Goal: Communication & Community: Participate in discussion

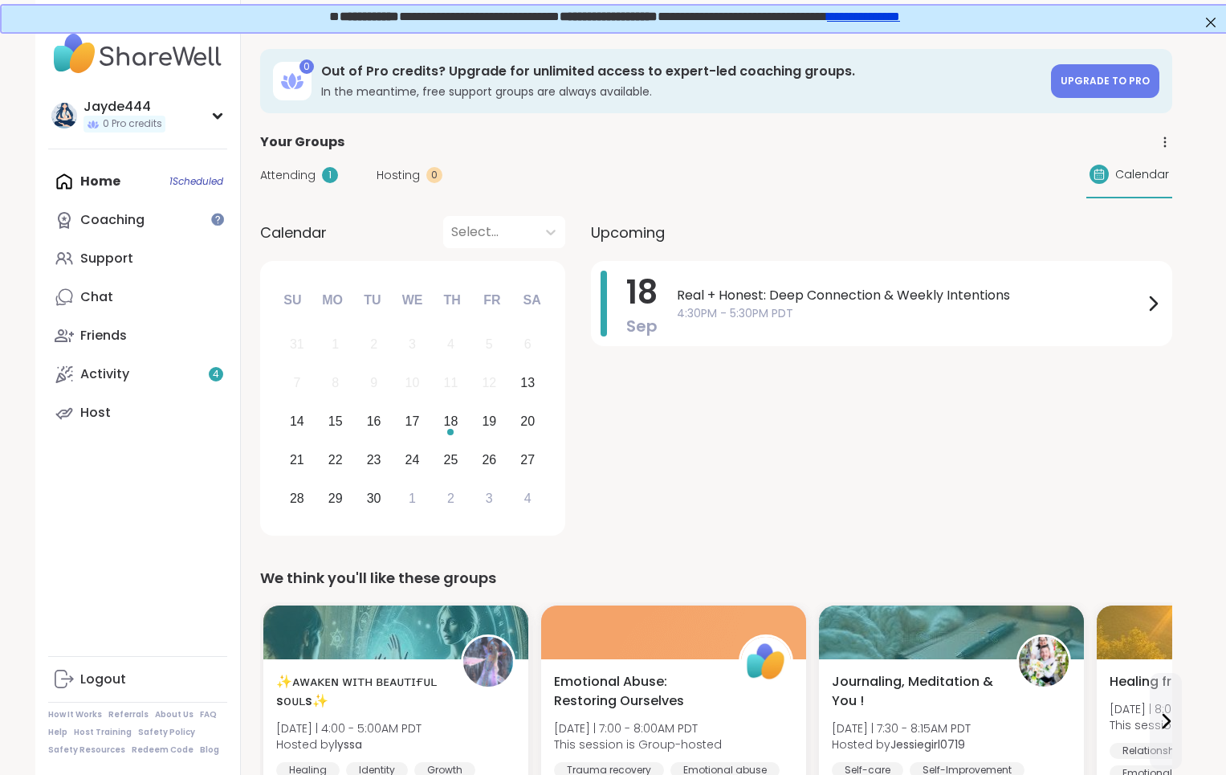
click at [574, 362] on div "Calendar Select... Previous Month Next Month [DATE] Su Mo Tu We Th Fr Sa 31 1 2…" at bounding box center [716, 378] width 912 height 325
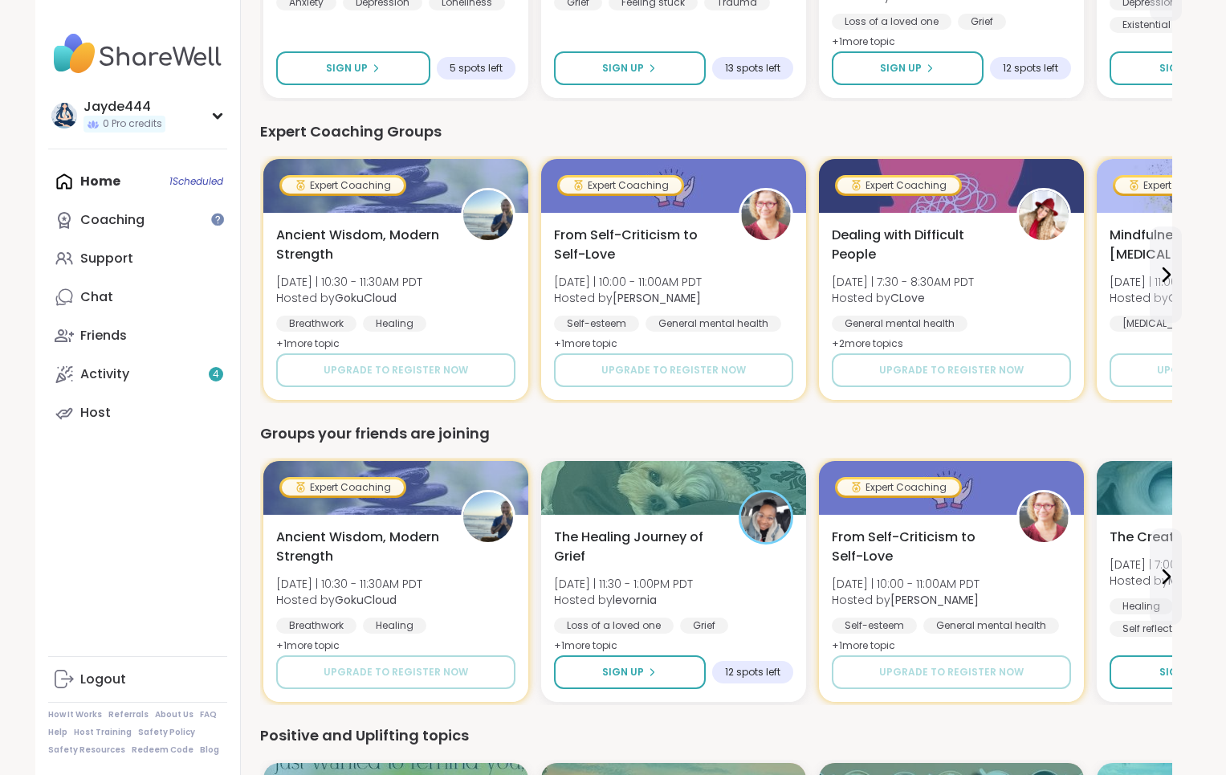
scroll to position [1044, 0]
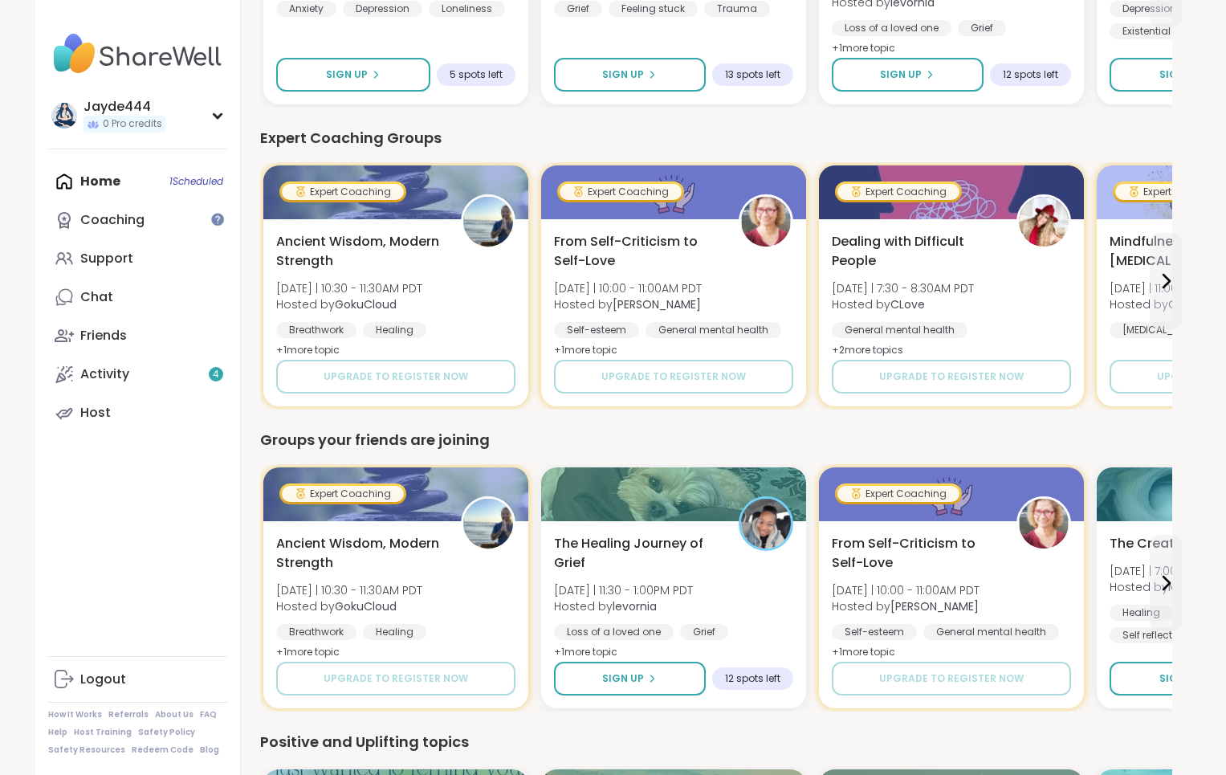
click at [813, 434] on div "Groups your friends are joining" at bounding box center [716, 440] width 912 height 22
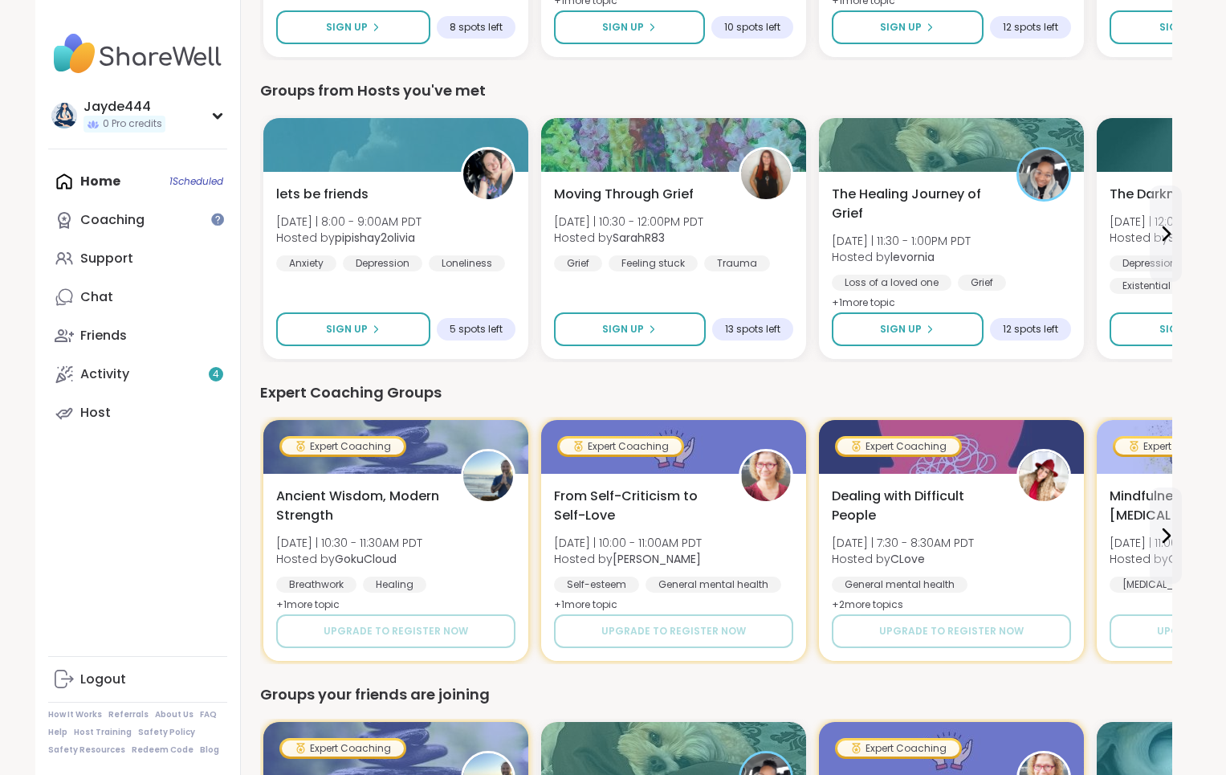
scroll to position [673, 0]
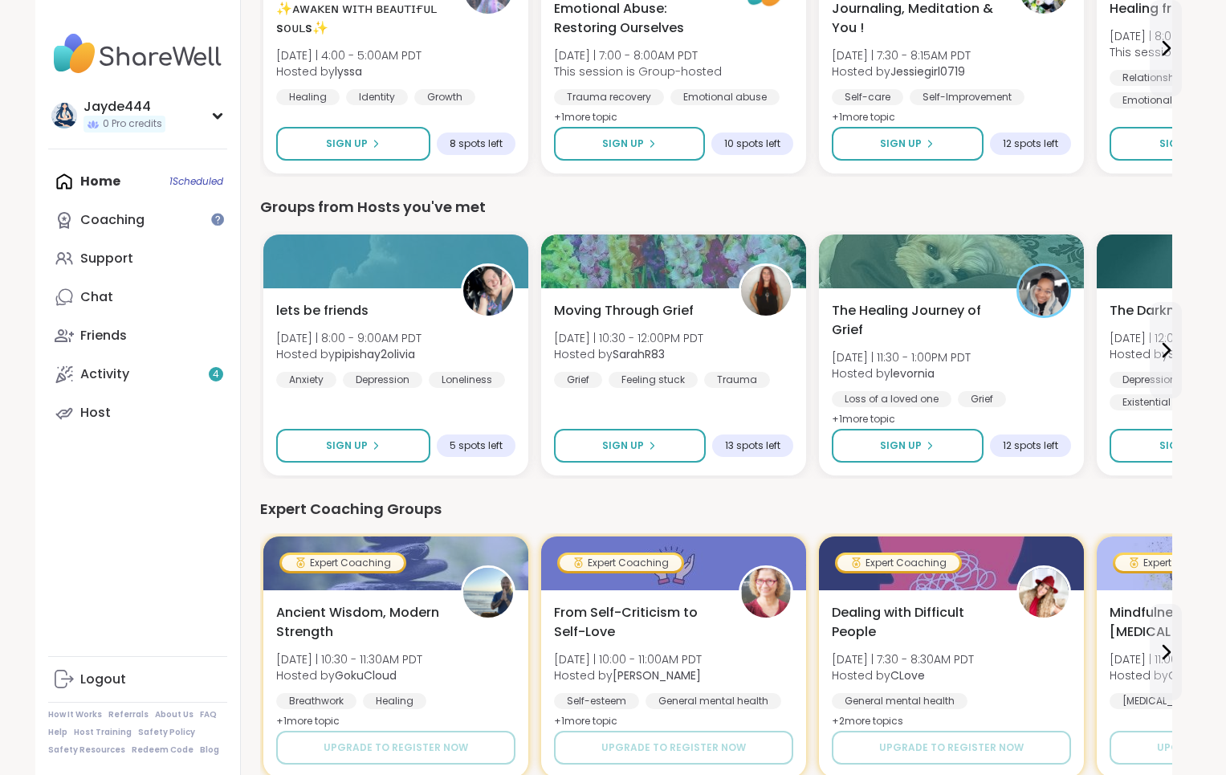
click at [810, 498] on div "Expert Coaching Groups" at bounding box center [716, 509] width 912 height 22
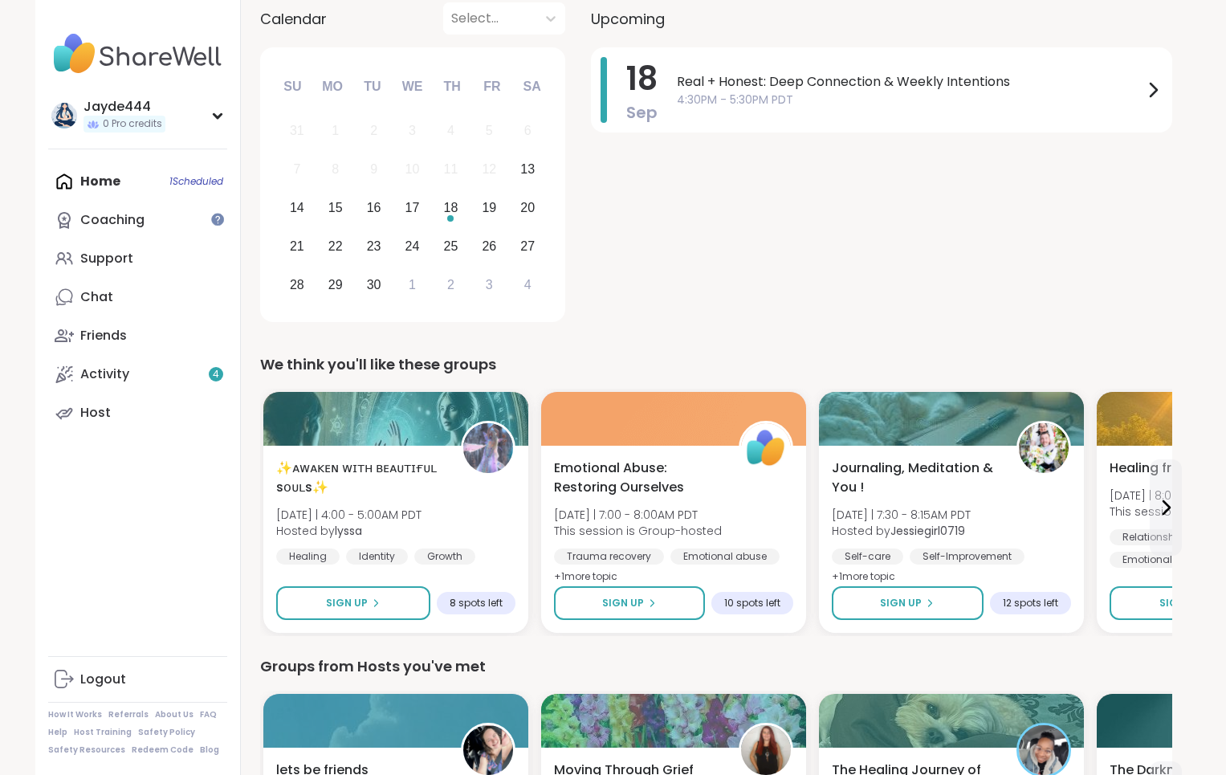
scroll to position [211, 0]
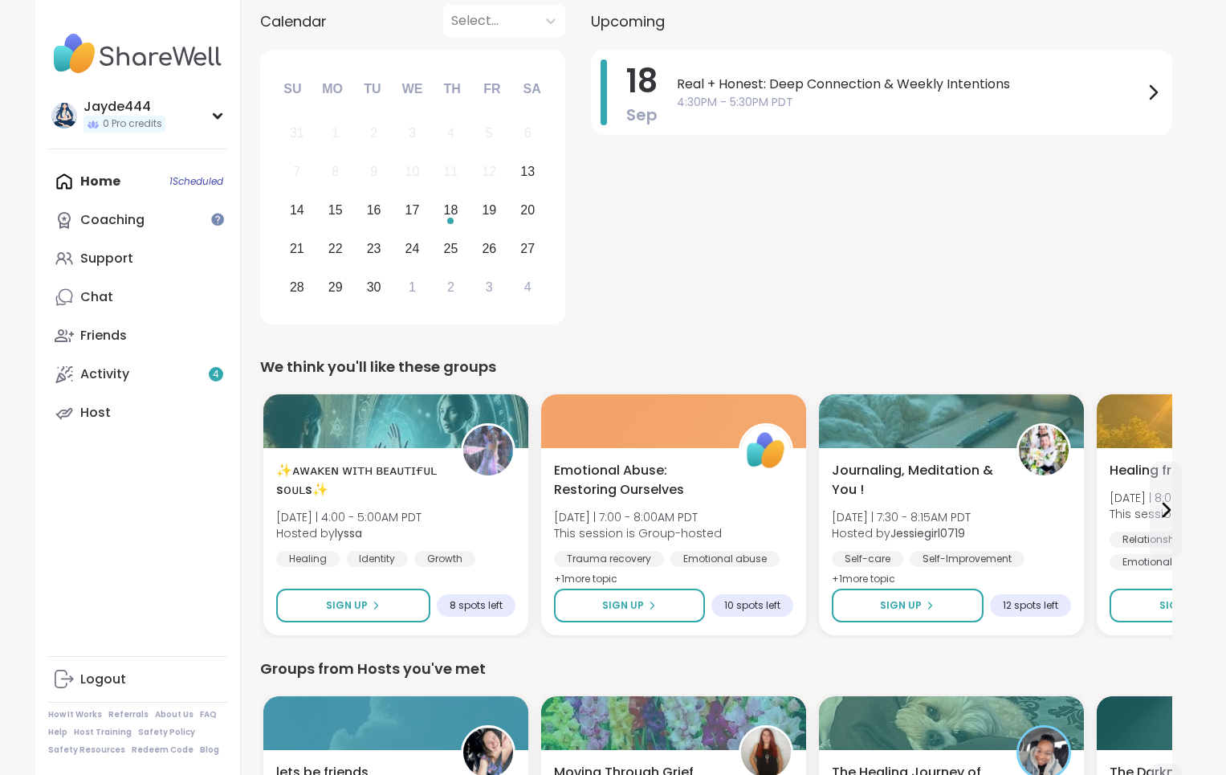
click at [870, 279] on div "[DATE] Real + Honest: Deep Connection & Weekly Intentions 4:30PM - 5:30PM PDT" at bounding box center [881, 190] width 581 height 280
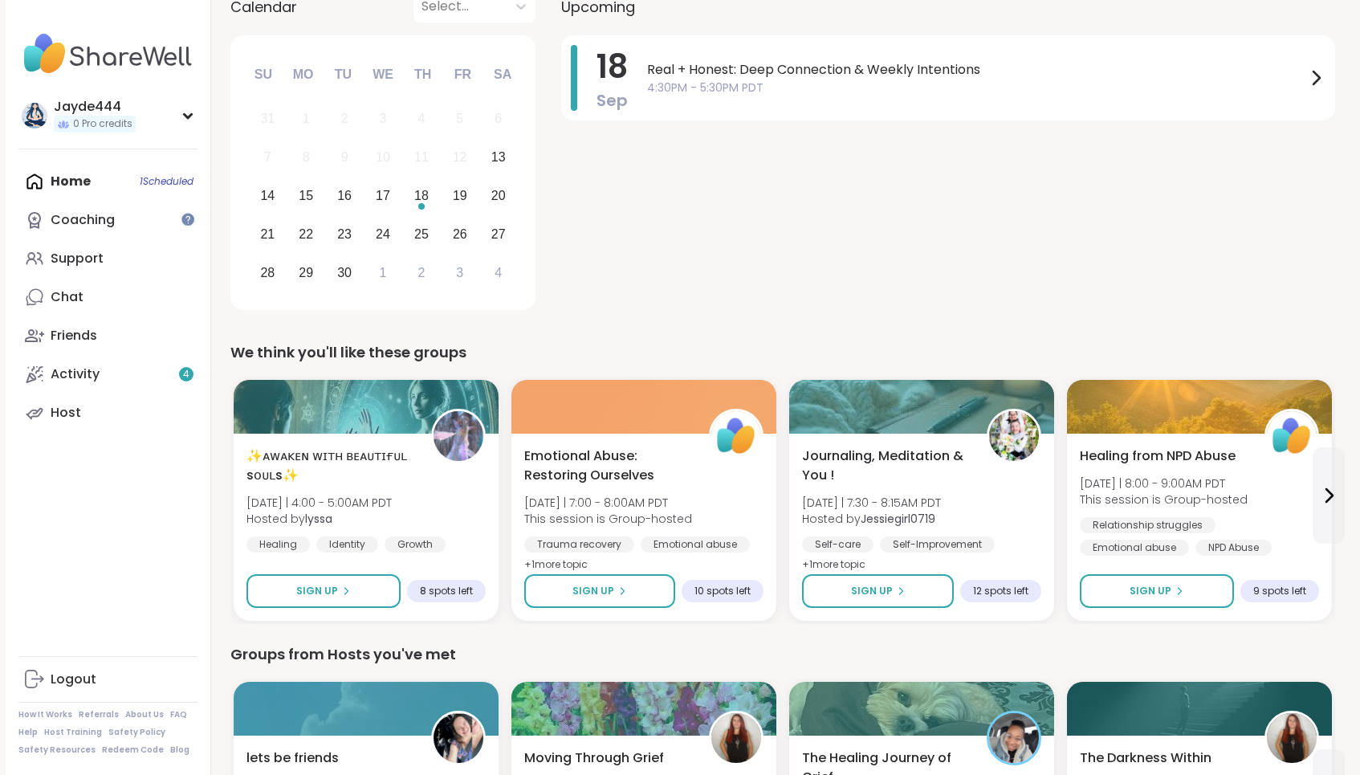
scroll to position [0, 0]
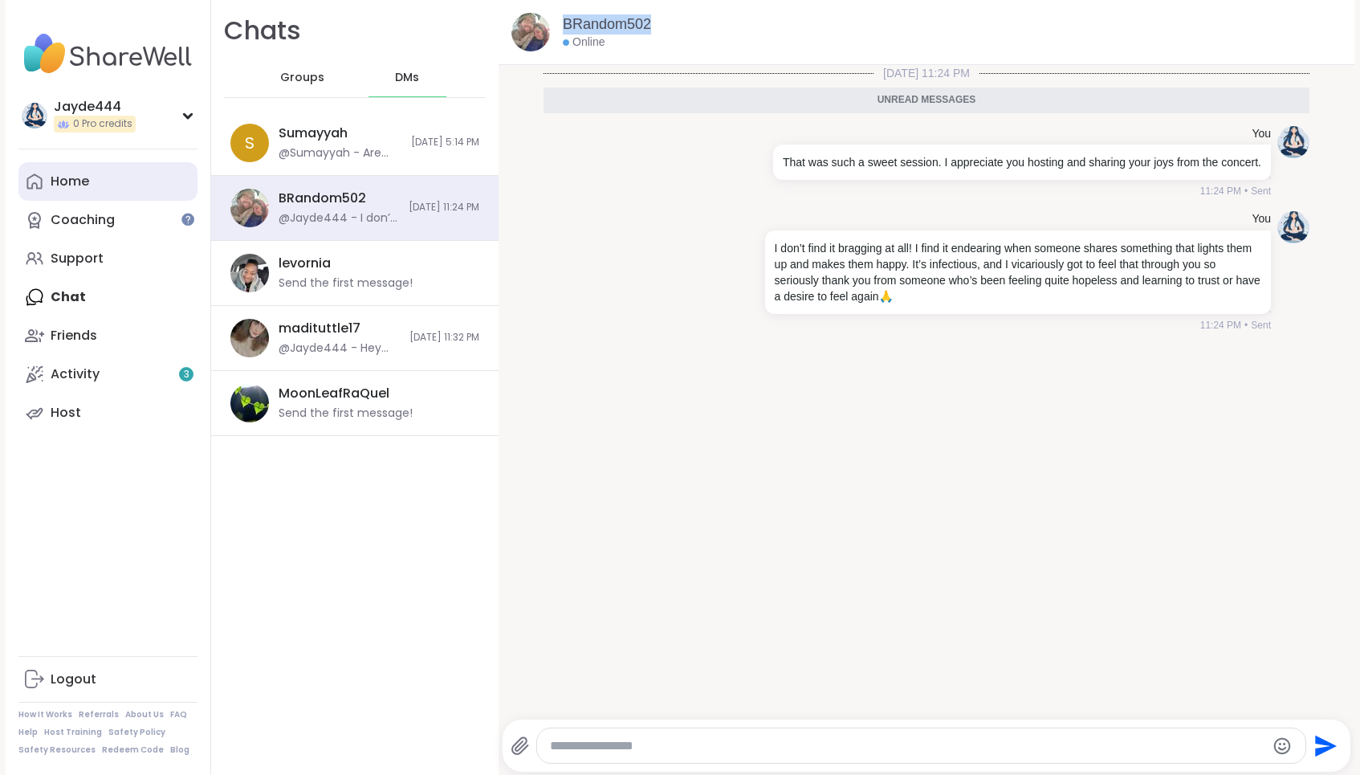
click at [66, 181] on div "Home" at bounding box center [70, 182] width 39 height 18
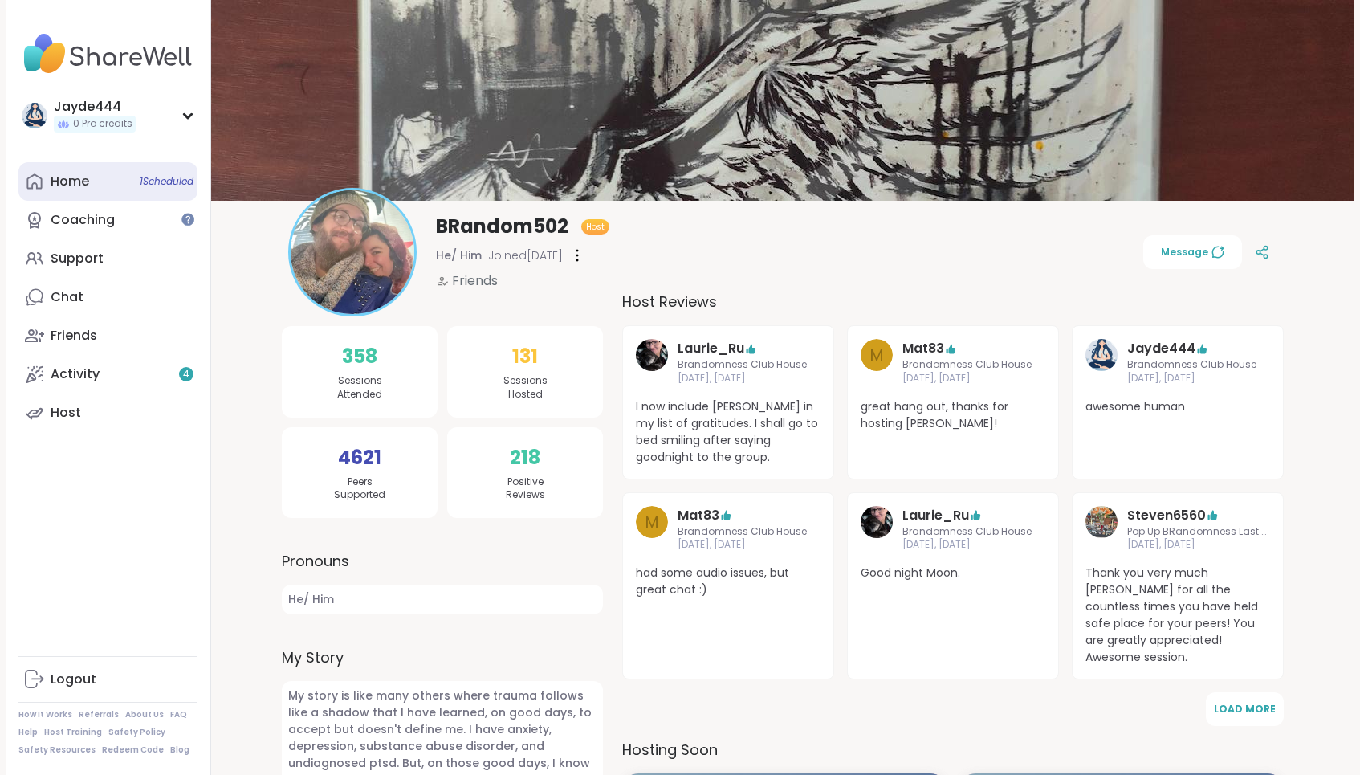
click at [87, 192] on link "Home 1 Scheduled" at bounding box center [107, 181] width 179 height 39
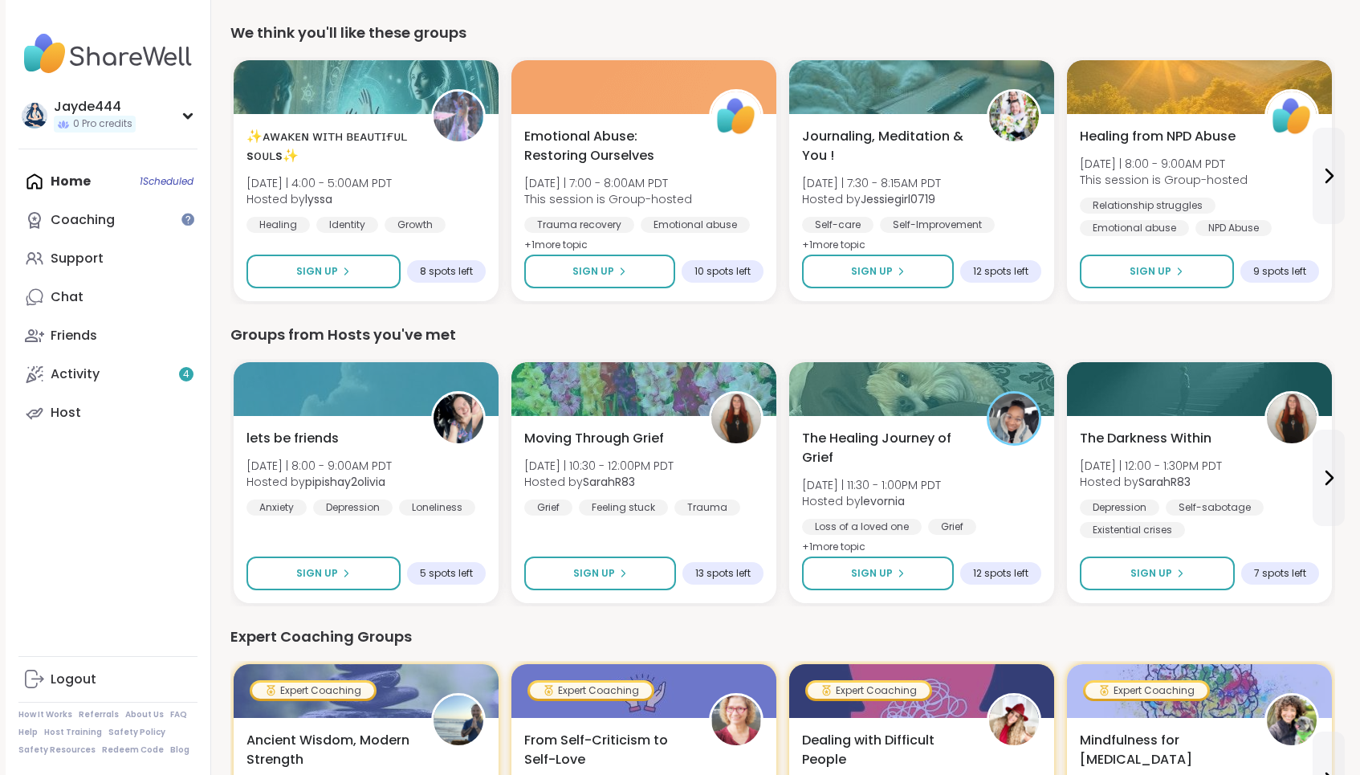
scroll to position [253, 0]
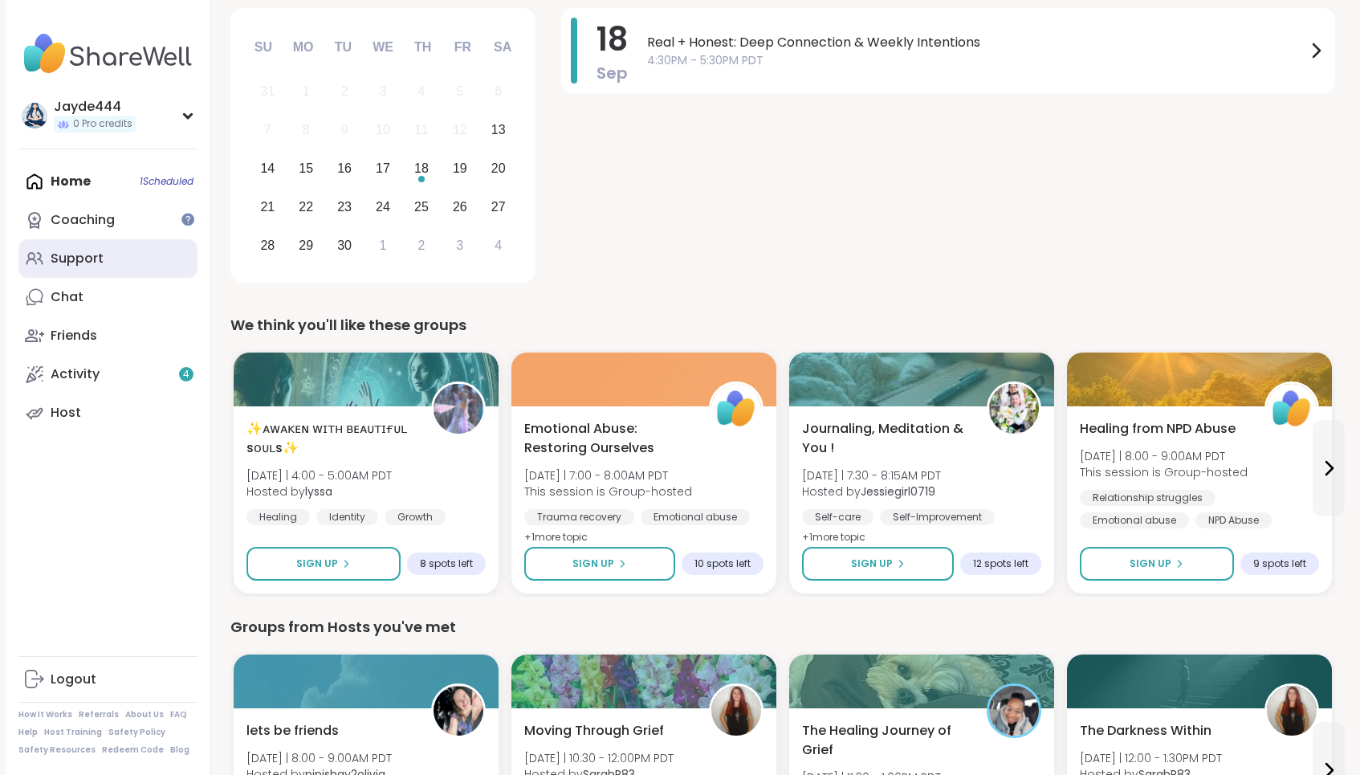
click at [67, 255] on div "Support" at bounding box center [77, 259] width 53 height 18
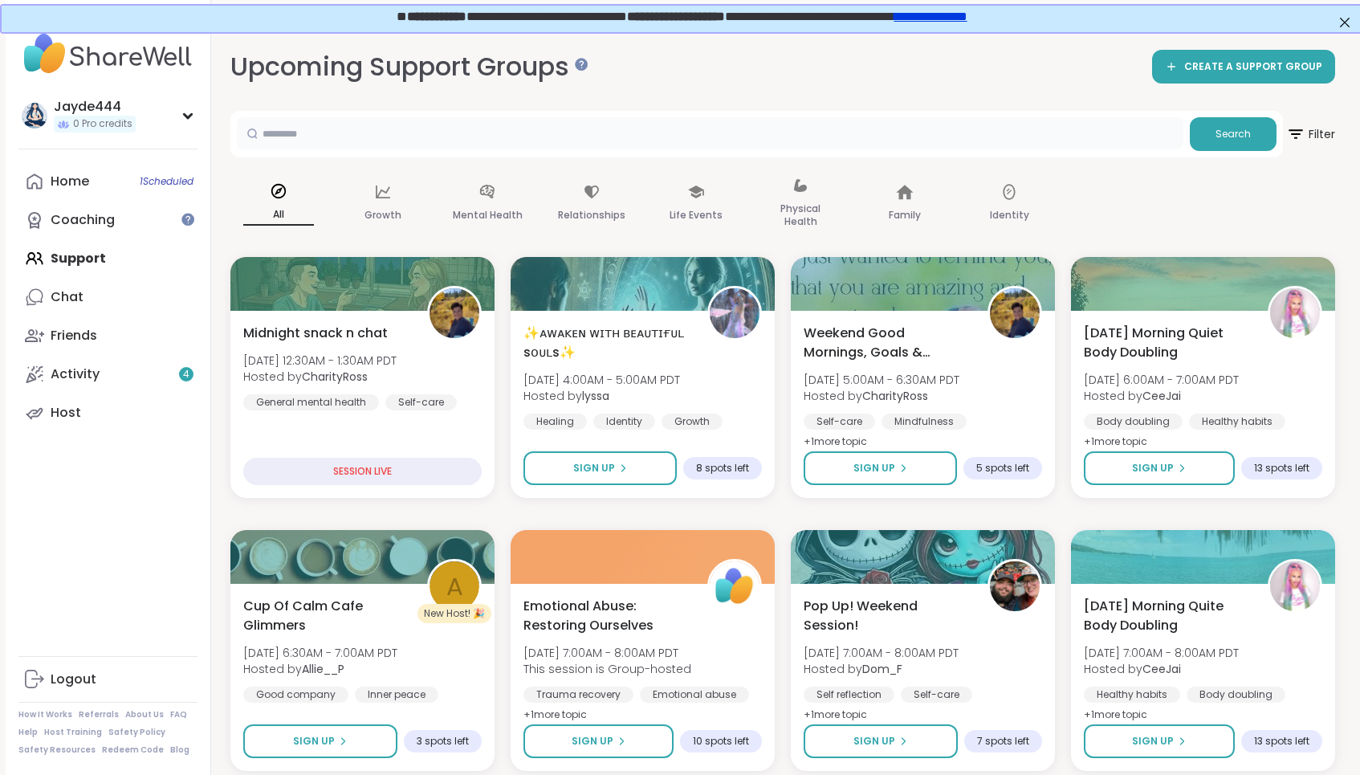
click at [804, 144] on input "text" at bounding box center [710, 133] width 946 height 32
click at [808, 122] on input "text" at bounding box center [710, 133] width 946 height 32
click at [330, 485] on div "SESSION LIVE" at bounding box center [362, 473] width 243 height 28
click at [336, 462] on div "SESSION LIVE" at bounding box center [362, 473] width 243 height 28
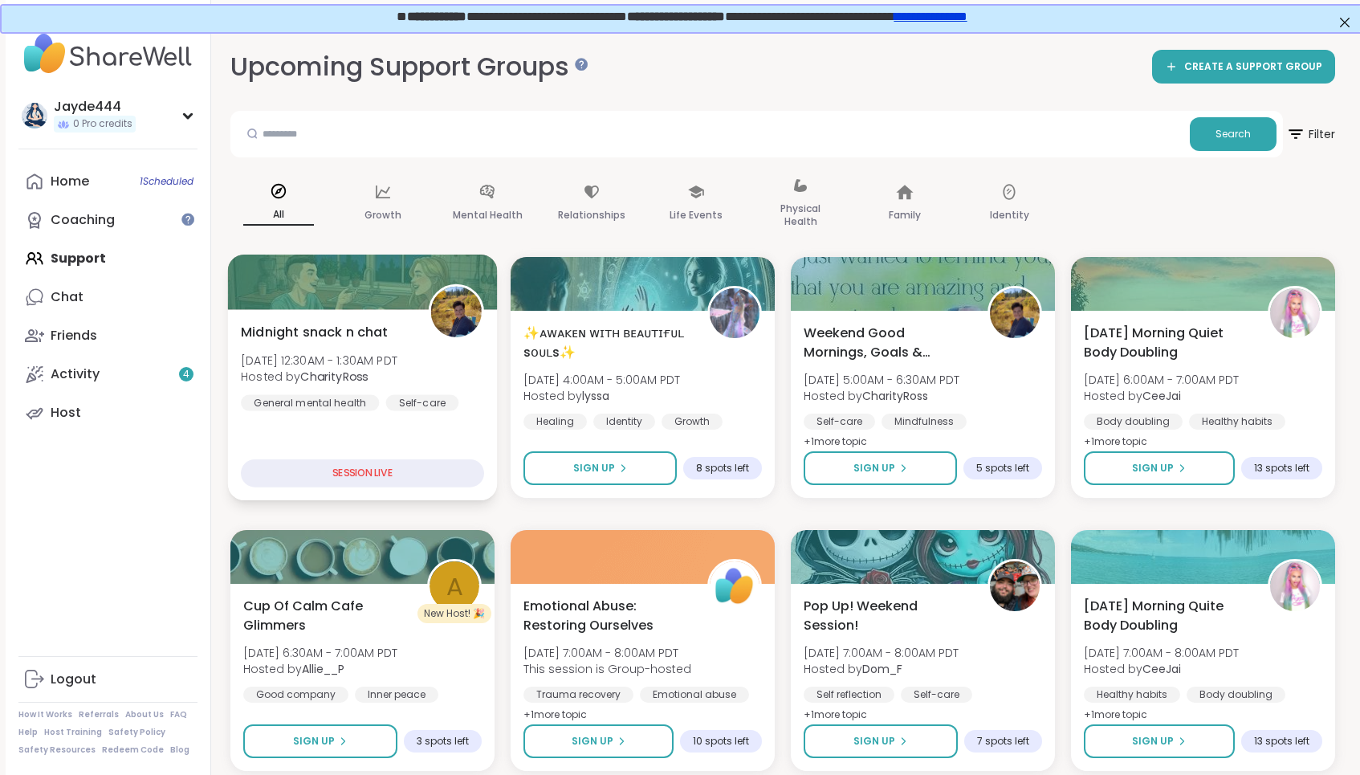
click at [336, 462] on div "SESSION LIVE" at bounding box center [362, 473] width 243 height 28
click at [361, 343] on div "Midnight snack n chat Sat, Sep 13 | 12:30AM - 1:30AM PDT Hosted by CharityRoss …" at bounding box center [362, 366] width 243 height 88
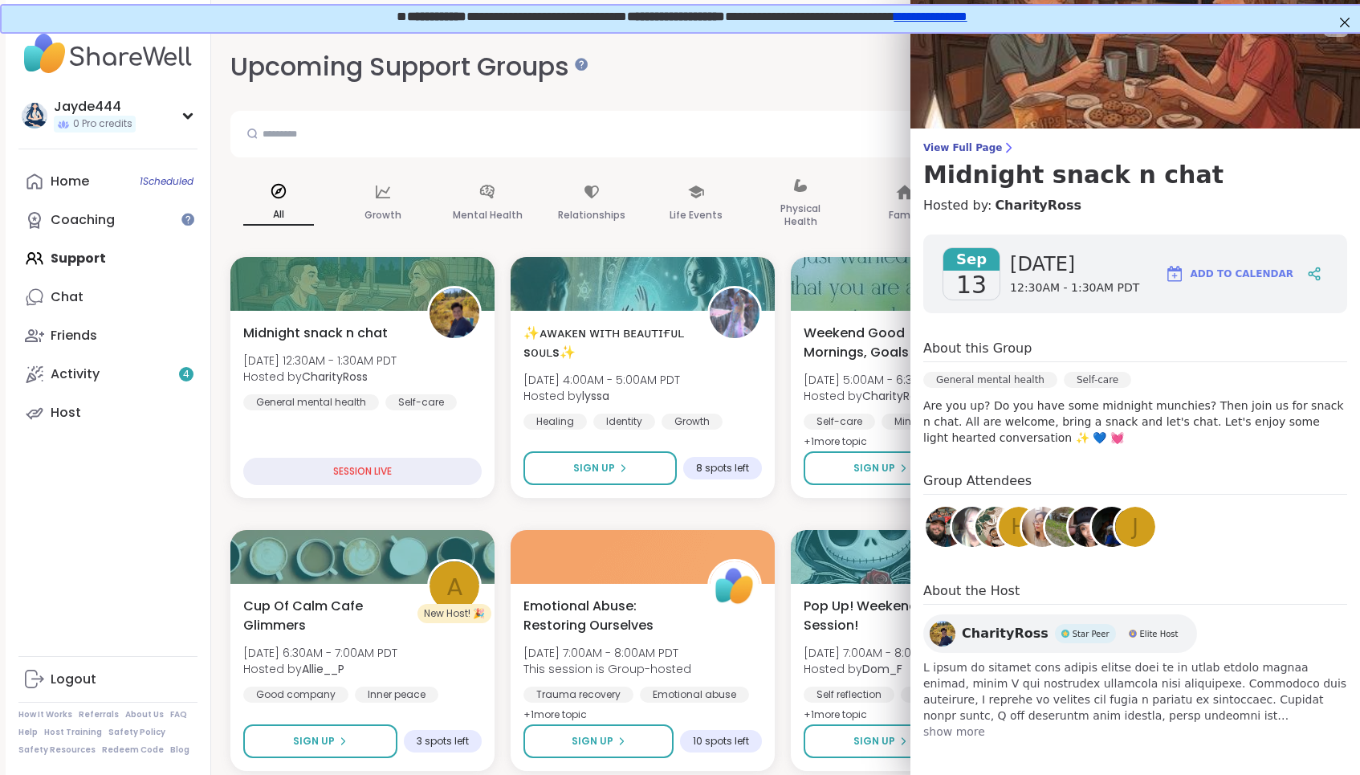
click at [1300, 471] on h4 "Group Attendees" at bounding box center [1135, 482] width 424 height 23
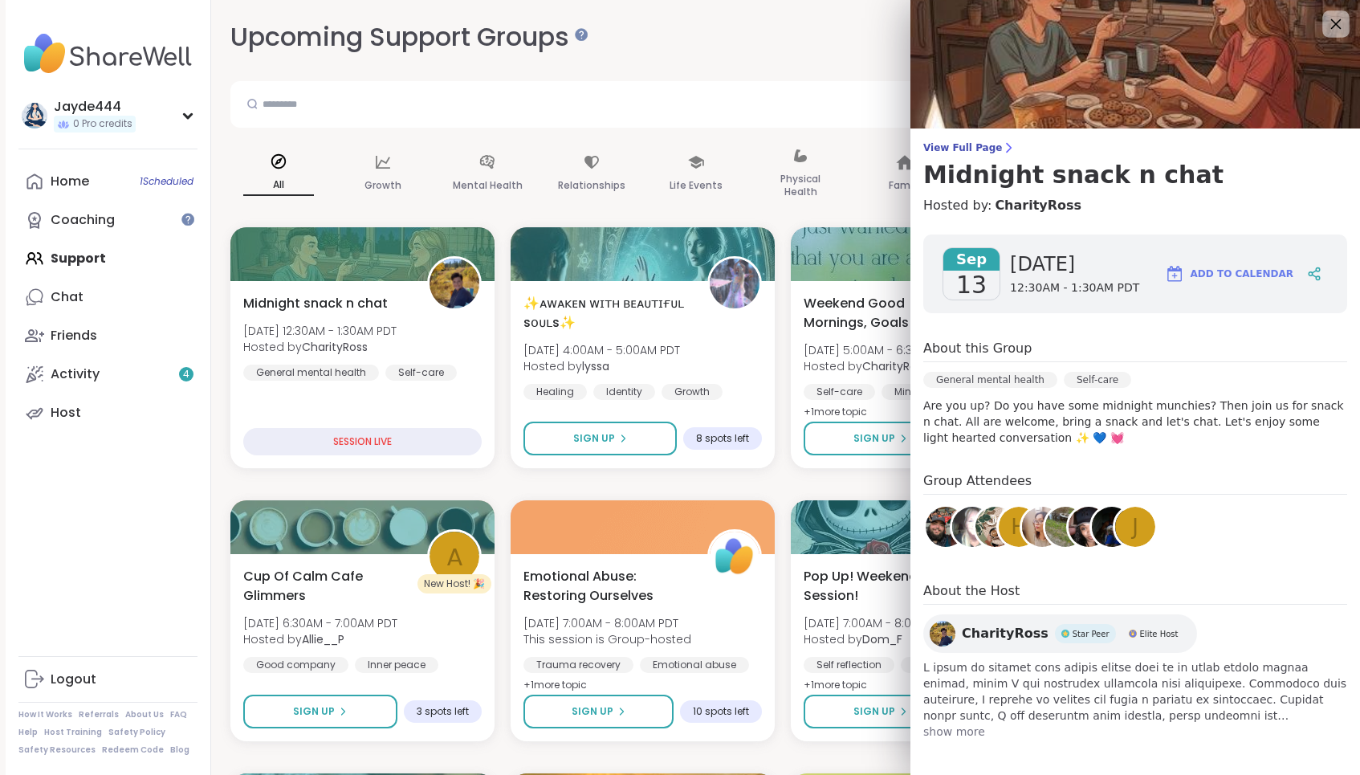
click at [1337, 26] on icon at bounding box center [1336, 24] width 10 height 10
